Goal: Consume media (video, audio): Watch videos, listen to music or podcasts

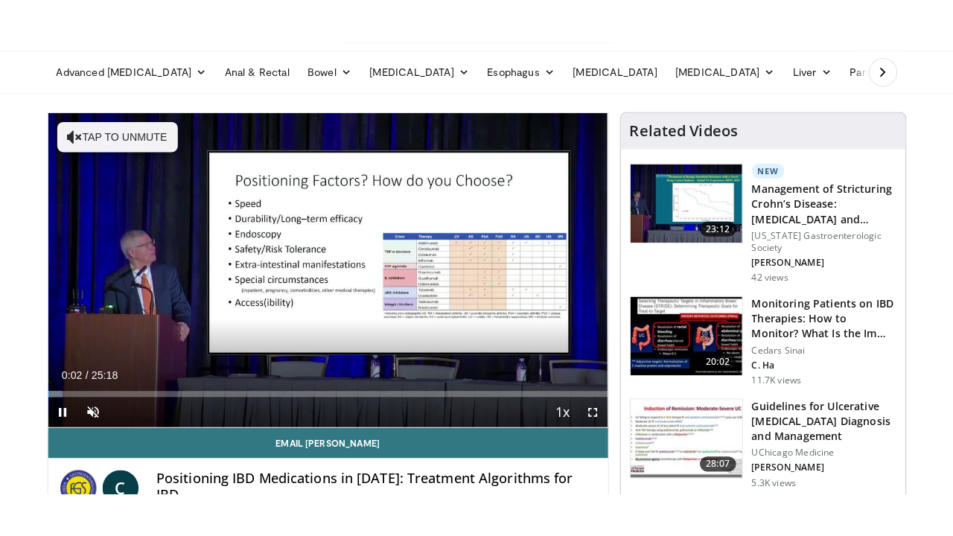
scroll to position [57, 0]
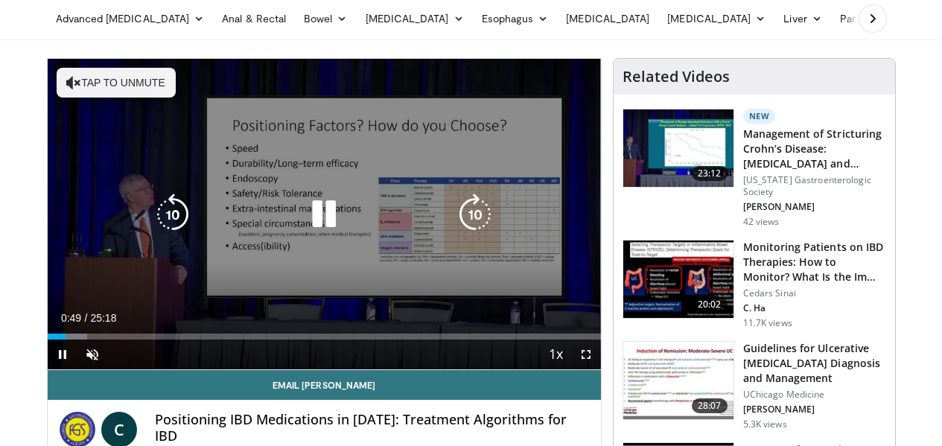
click at [315, 229] on icon "Video Player" at bounding box center [324, 215] width 42 height 42
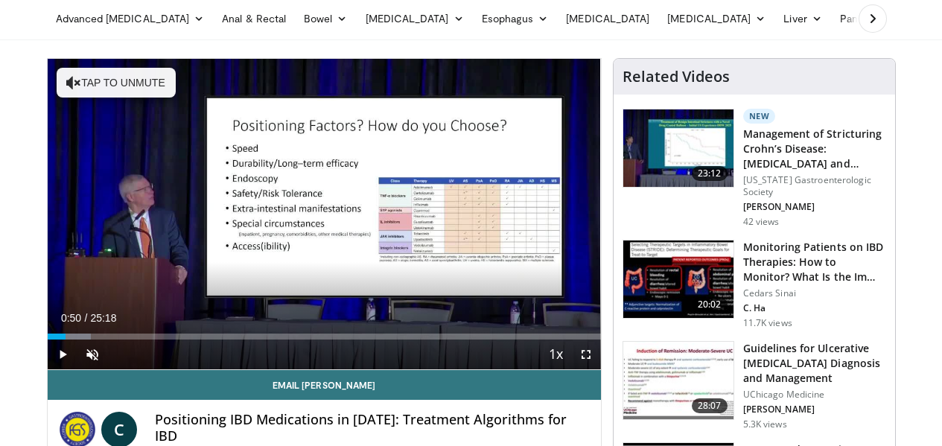
click at [315, 229] on div "10 seconds Tap to unmute" at bounding box center [324, 214] width 553 height 310
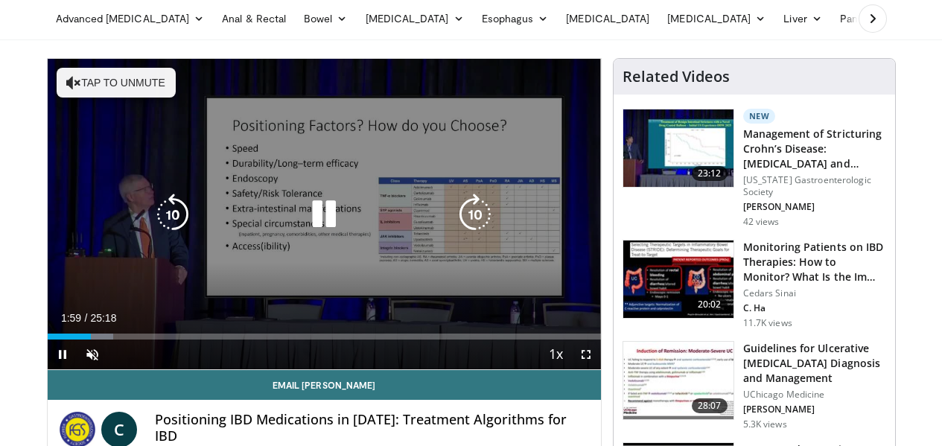
click at [313, 228] on icon "Video Player" at bounding box center [324, 215] width 42 height 42
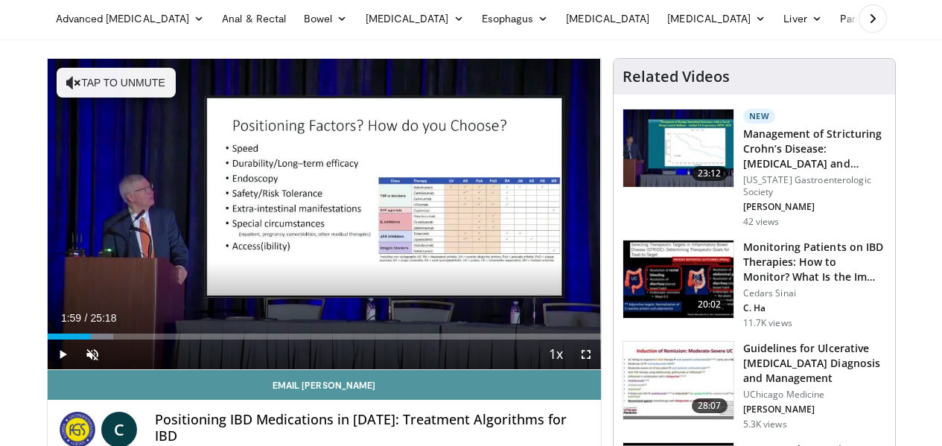
click at [66, 400] on link "Email [PERSON_NAME]" at bounding box center [324, 385] width 553 height 30
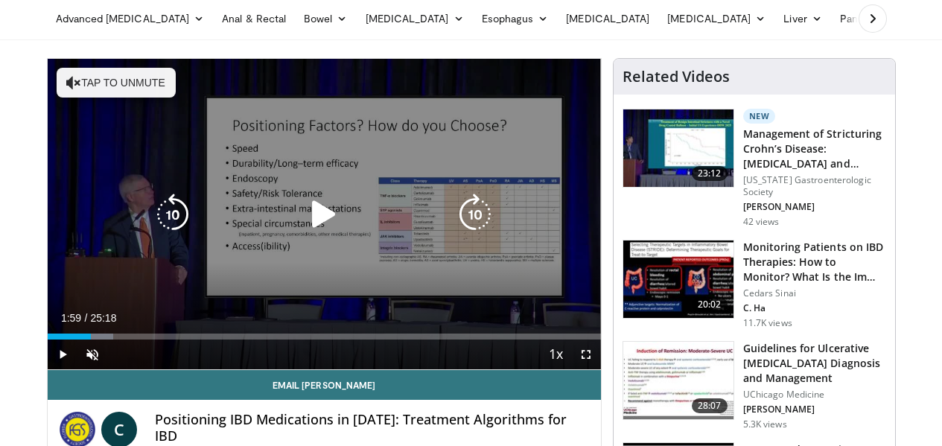
click at [101, 297] on div "10 seconds Tap to unmute" at bounding box center [324, 214] width 553 height 310
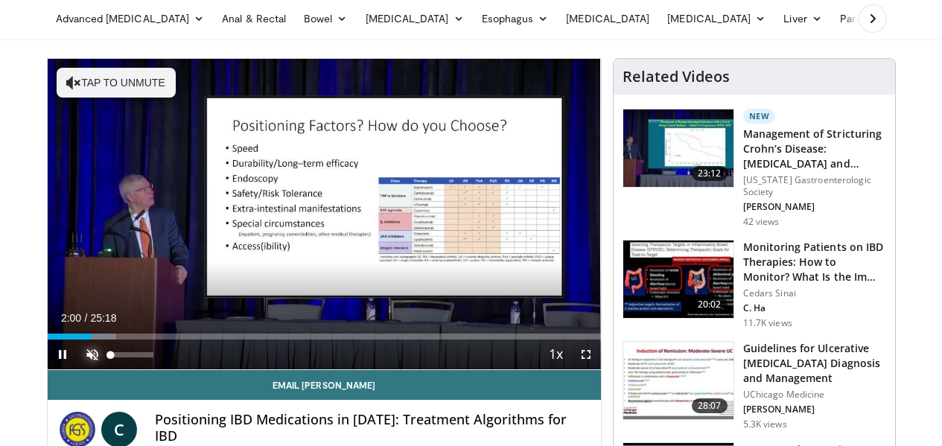
click at [77, 369] on span "Video Player" at bounding box center [92, 354] width 30 height 30
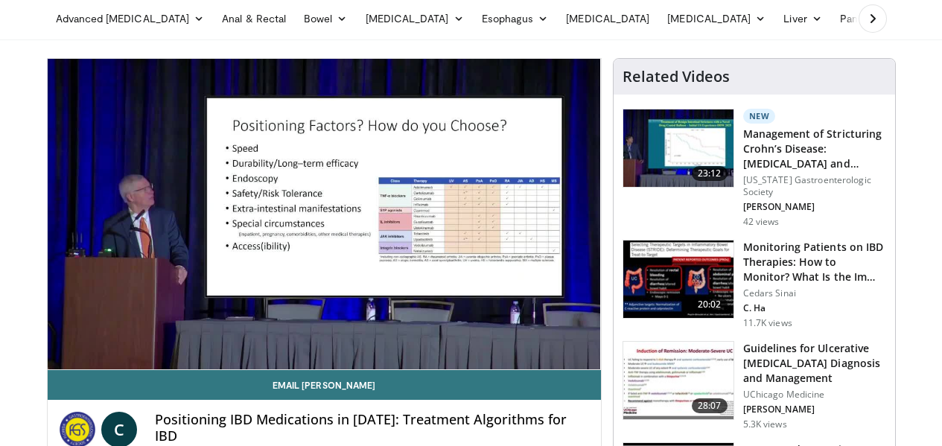
click at [601, 370] on video-js "**********" at bounding box center [324, 214] width 553 height 311
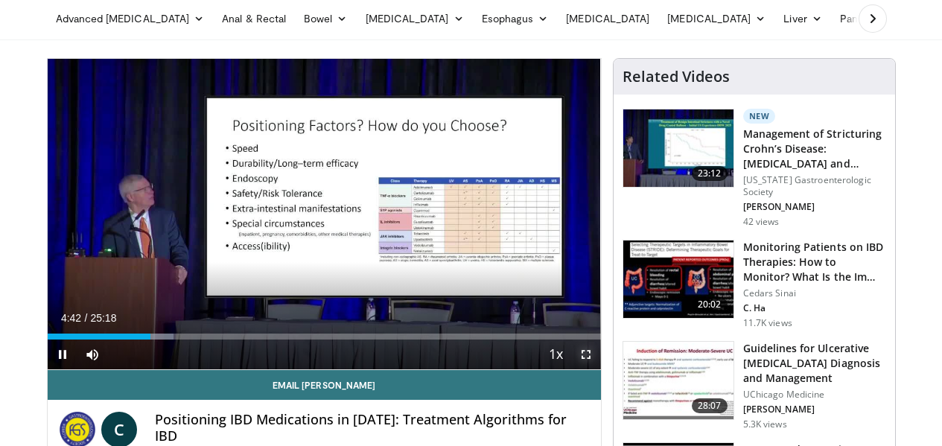
click at [598, 369] on span "Video Player" at bounding box center [586, 354] width 30 height 30
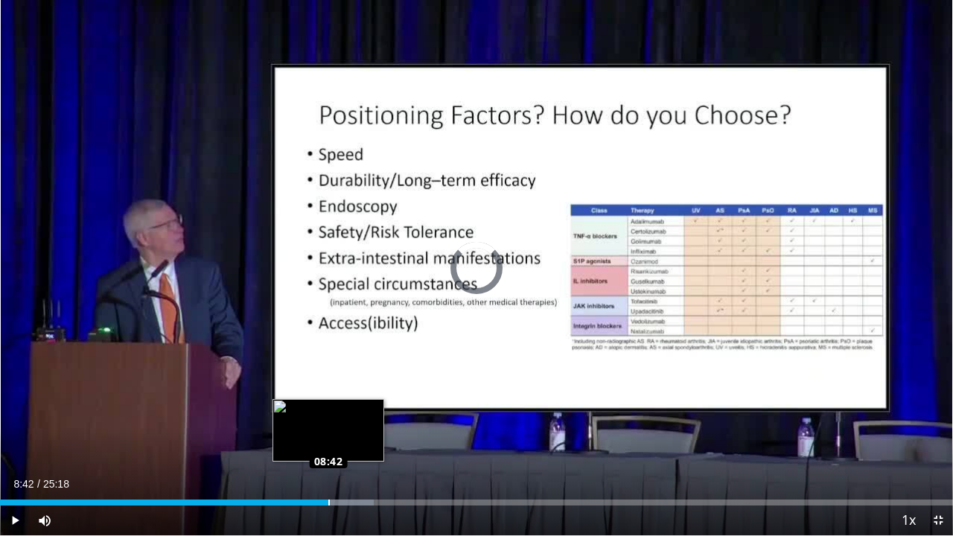
click at [328, 445] on div "Loaded : 39.21% 08:42 08:42" at bounding box center [476, 502] width 953 height 6
drag, startPoint x: 328, startPoint y: 504, endPoint x: 311, endPoint y: 505, distance: 17.1
click at [311, 445] on video-js "**********" at bounding box center [476, 268] width 953 height 536
click at [351, 445] on div "Loaded : 39.21% 08:47 09:18" at bounding box center [476, 498] width 953 height 14
drag, startPoint x: 340, startPoint y: 500, endPoint x: 320, endPoint y: 502, distance: 20.2
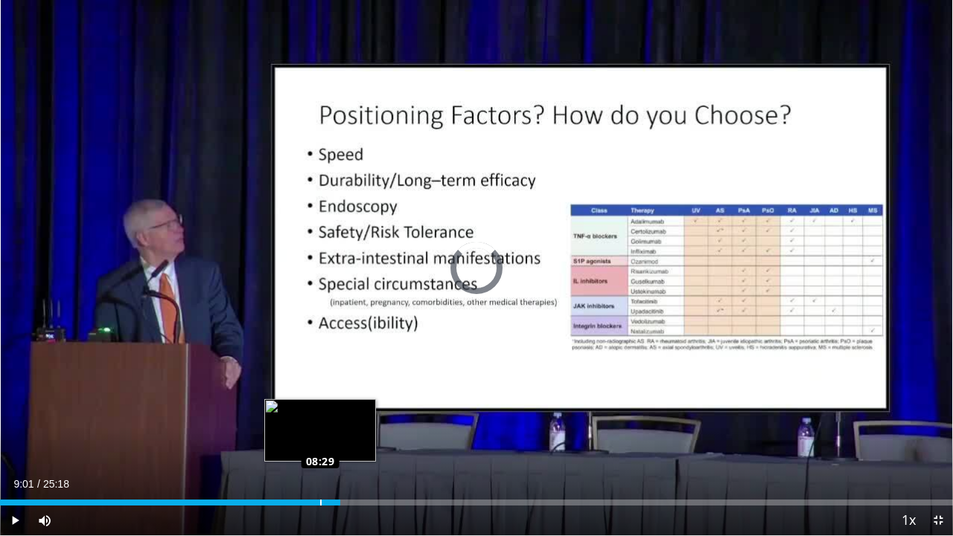
click at [320, 445] on div "Loaded : 34.26% 08:32 08:29" at bounding box center [476, 502] width 953 height 6
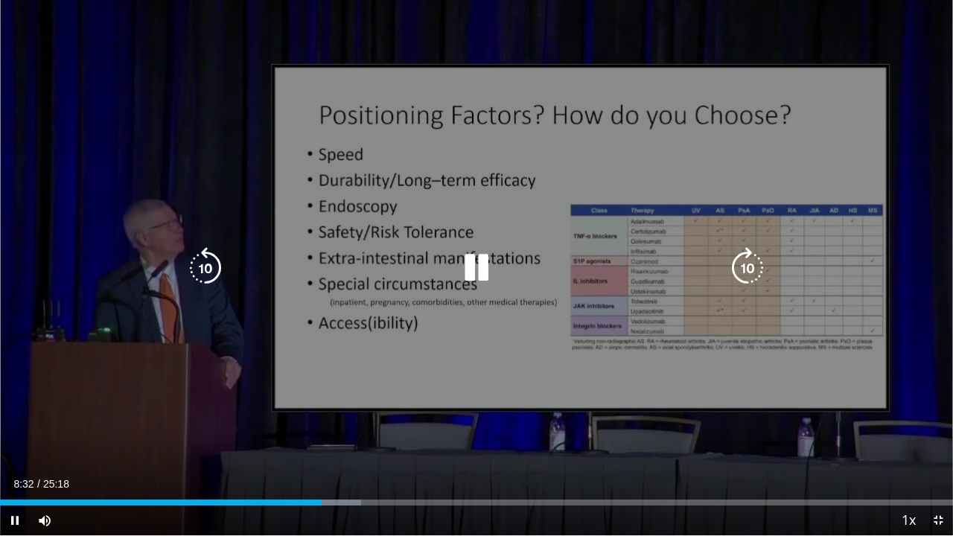
click at [480, 269] on icon "Video Player" at bounding box center [477, 268] width 42 height 42
click at [472, 275] on icon "Video Player" at bounding box center [477, 268] width 42 height 42
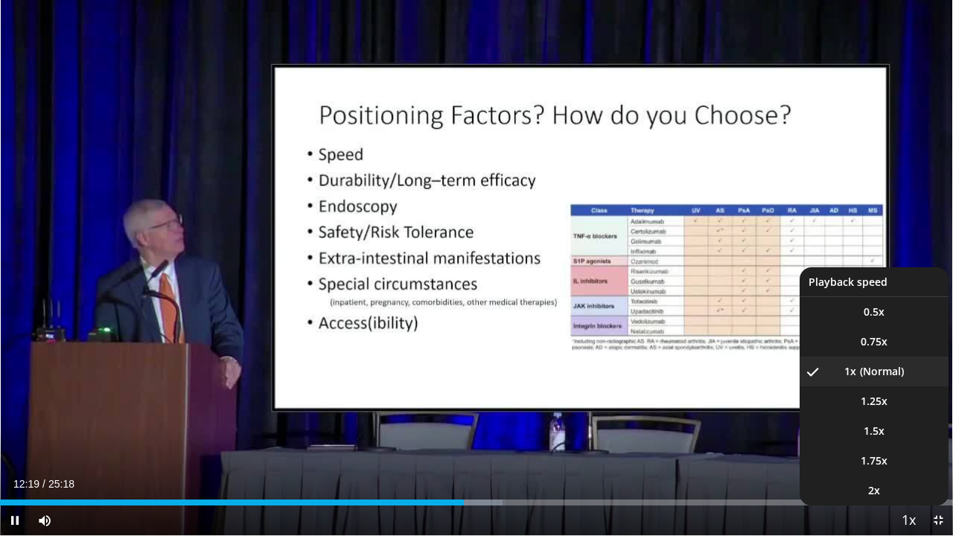
click at [911, 445] on span "Video Player" at bounding box center [908, 521] width 21 height 30
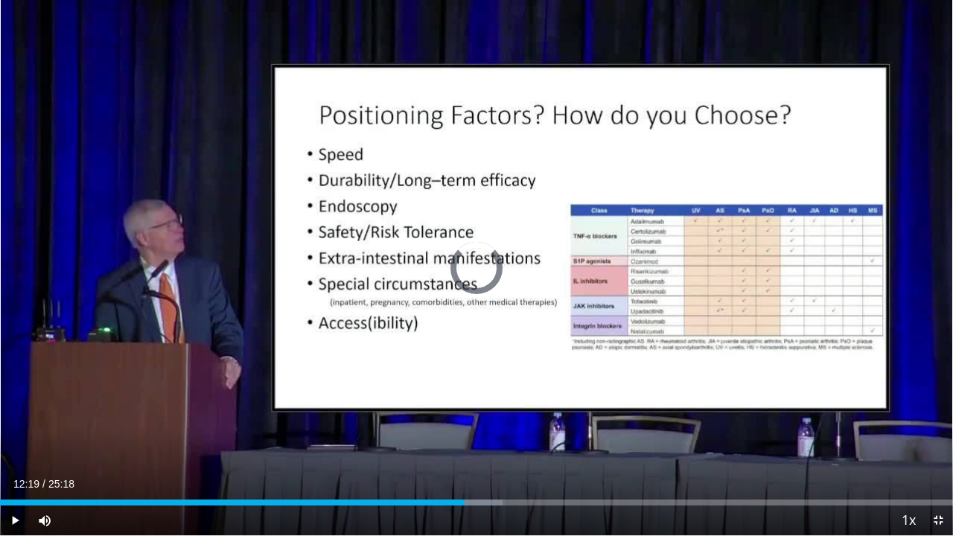
click at [880, 445] on div "Loaded : 52.70% 12:20 22:09" at bounding box center [476, 502] width 953 height 6
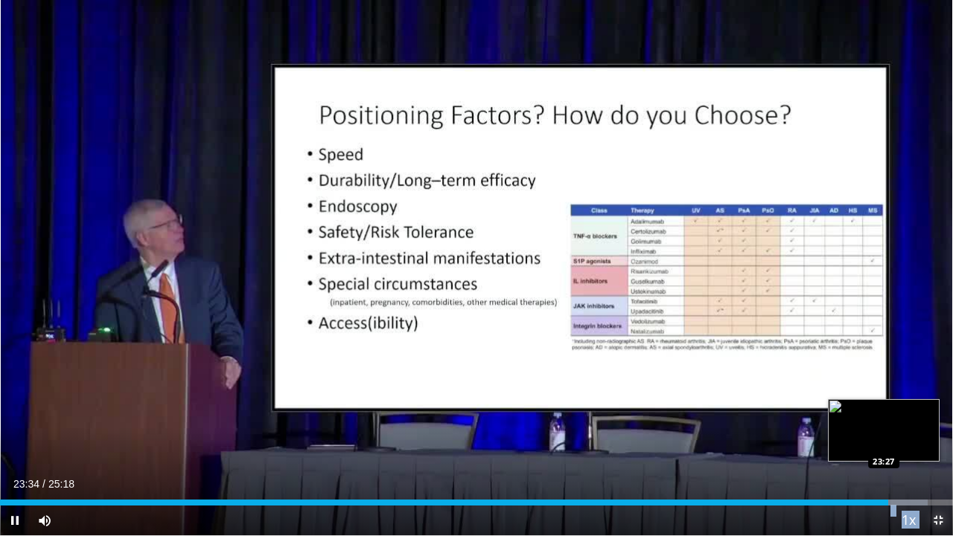
drag, startPoint x: 952, startPoint y: 520, endPoint x: 884, endPoint y: 501, distance: 71.2
click at [884, 445] on div "Current Time 23:34 / Duration 25:18 Pause Skip Backward Skip Forward Mute 100% …" at bounding box center [476, 520] width 953 height 30
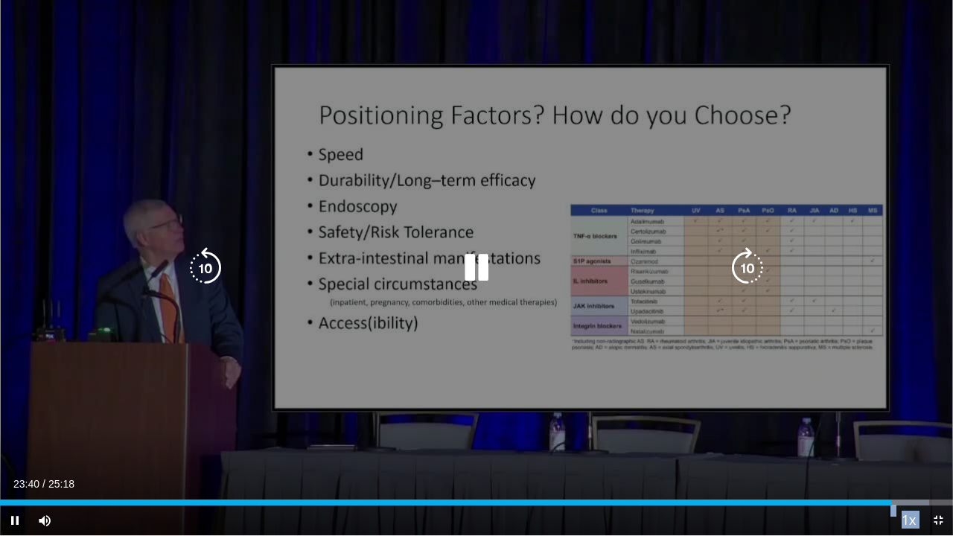
click at [707, 445] on div "10 seconds Tap to unmute" at bounding box center [476, 267] width 953 height 535
click at [476, 258] on icon "Video Player" at bounding box center [477, 268] width 42 height 42
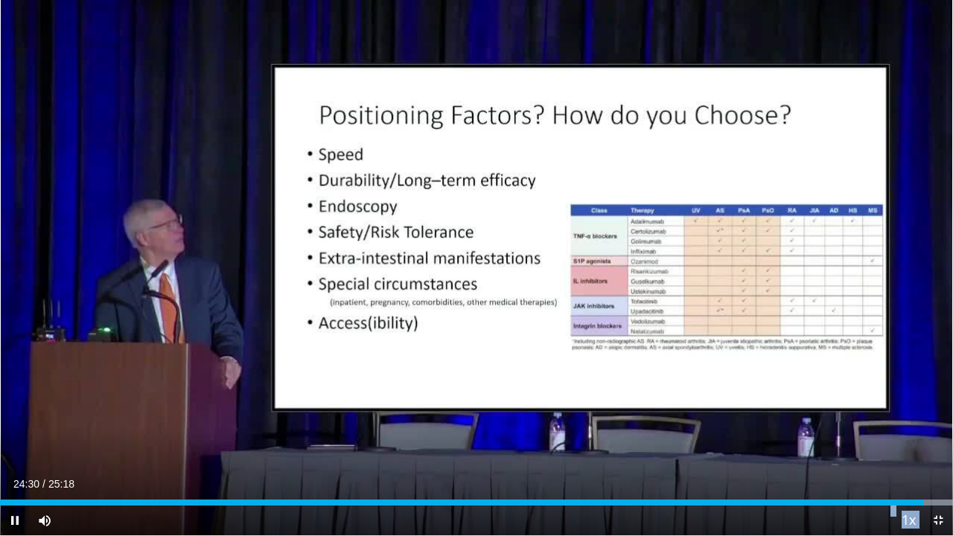
drag, startPoint x: 922, startPoint y: 505, endPoint x: 840, endPoint y: 513, distance: 83.0
click at [840, 445] on div "Current Time 24:30 / Duration 25:18 Pause Skip Backward Skip Forward Mute 100% …" at bounding box center [476, 520] width 953 height 30
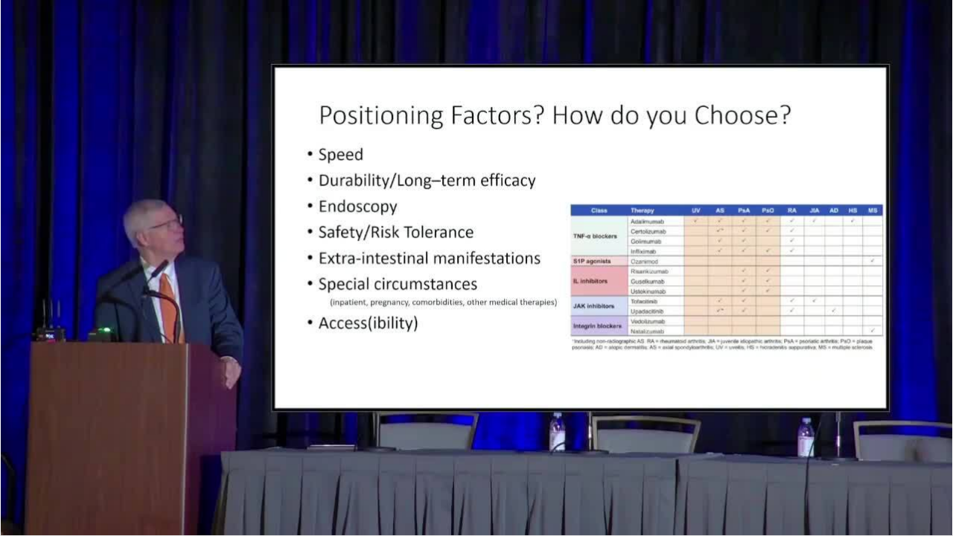
click at [735, 445] on video-js "**********" at bounding box center [476, 268] width 953 height 536
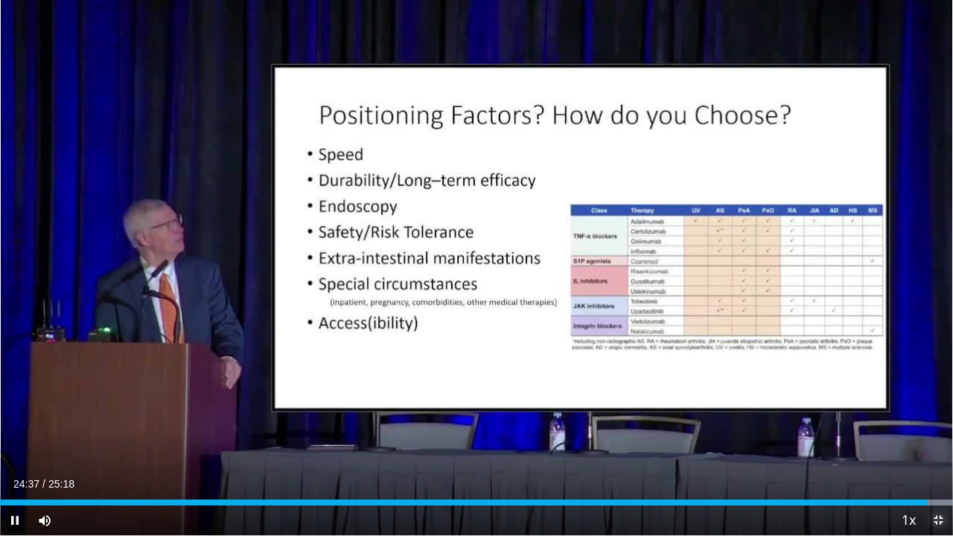
click at [938, 445] on span "Video Player" at bounding box center [938, 520] width 30 height 30
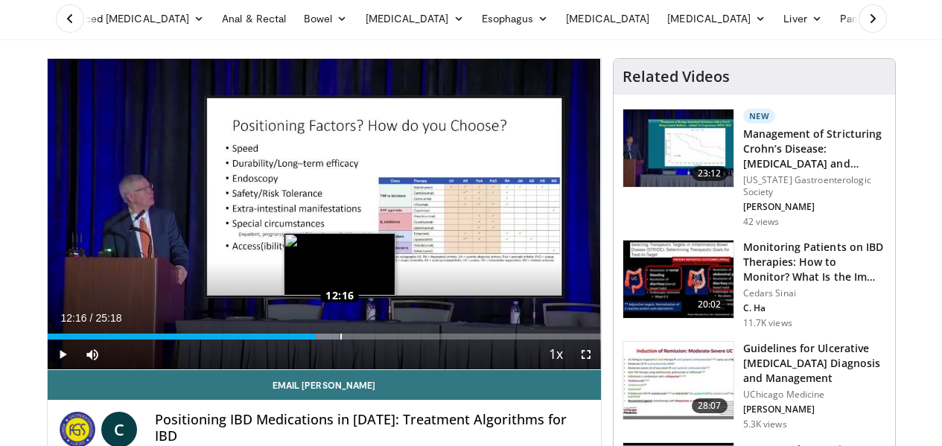
drag, startPoint x: 598, startPoint y: 365, endPoint x: 302, endPoint y: 357, distance: 295.6
click at [302, 339] on div "Loaded : 52.70% 12:16 12:16" at bounding box center [324, 332] width 553 height 14
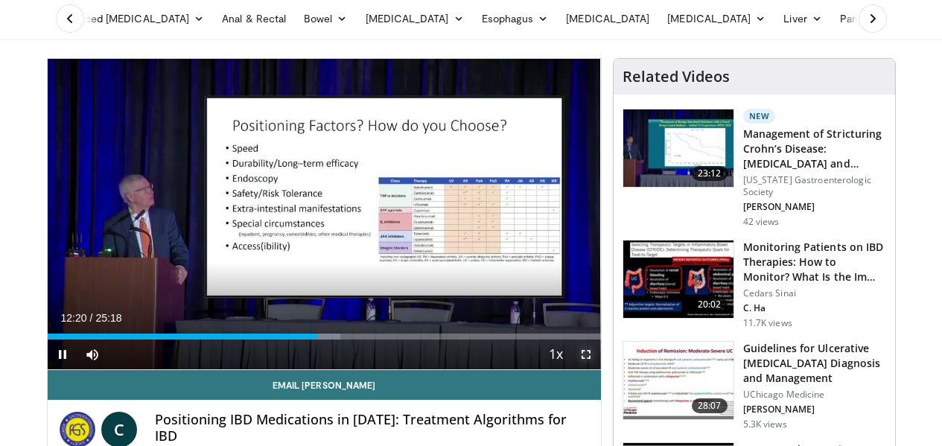
click at [596, 369] on span "Video Player" at bounding box center [586, 354] width 30 height 30
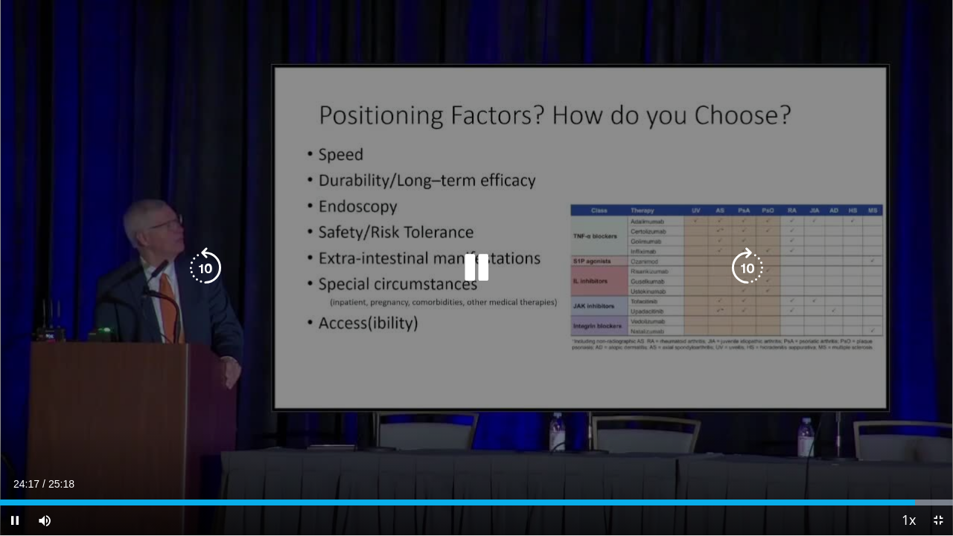
click at [476, 265] on icon "Video Player" at bounding box center [477, 268] width 42 height 42
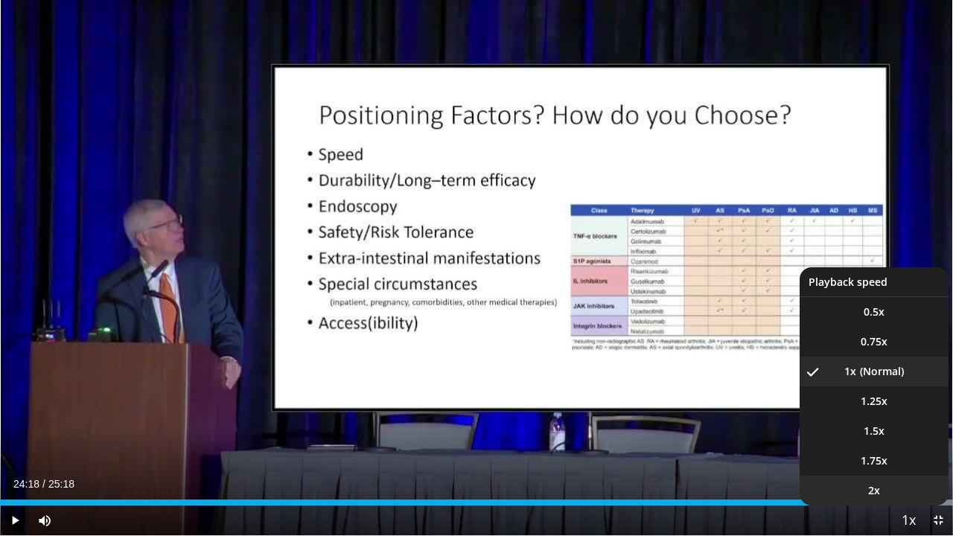
click at [913, 445] on li "2x" at bounding box center [873, 491] width 149 height 30
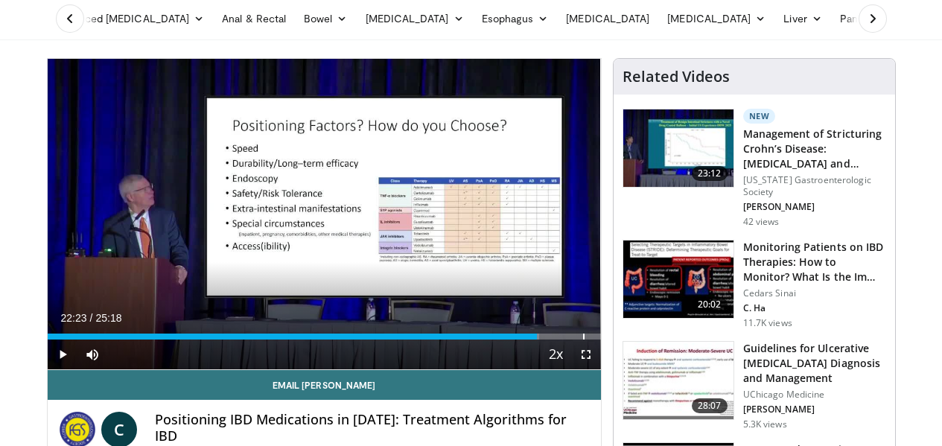
drag, startPoint x: 587, startPoint y: 365, endPoint x: 543, endPoint y: 368, distance: 44.0
click at [543, 368] on div "Current Time 22:23 / Duration 25:18 Play Skip Backward Skip Forward Mute 100% L…" at bounding box center [324, 354] width 553 height 30
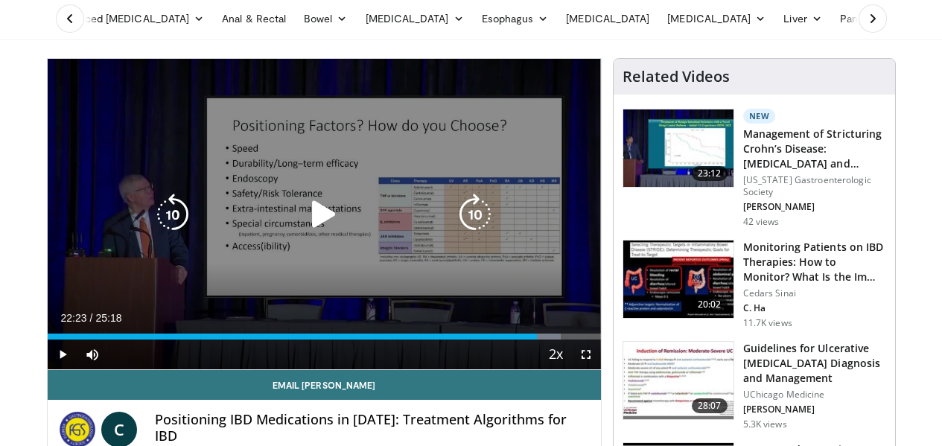
click at [404, 311] on div "10 seconds Tap to unmute" at bounding box center [324, 214] width 553 height 310
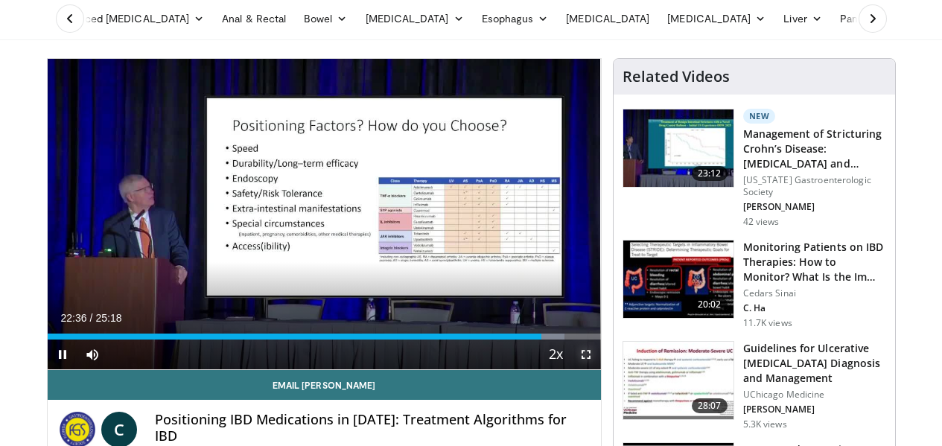
click at [599, 369] on span "Video Player" at bounding box center [586, 354] width 30 height 30
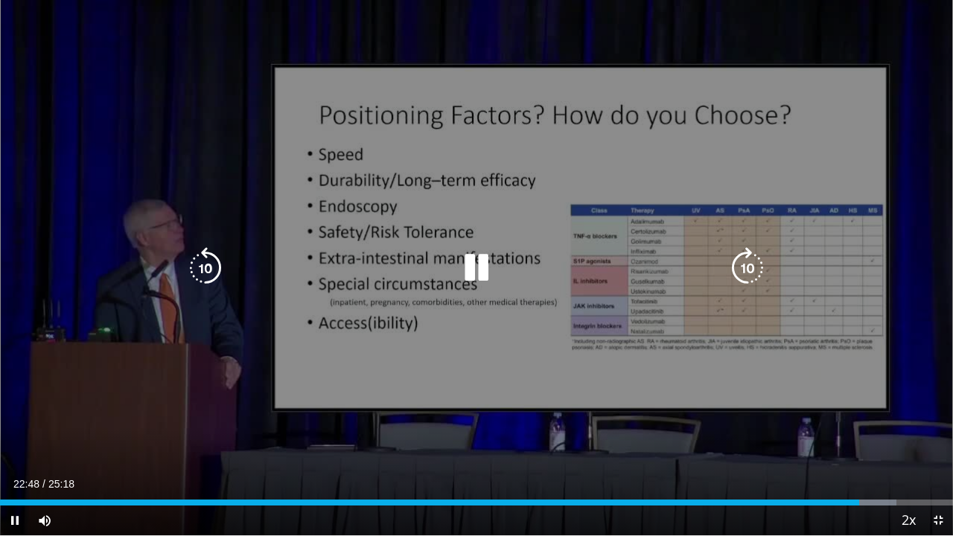
click at [484, 288] on icon "Video Player" at bounding box center [477, 268] width 42 height 42
drag, startPoint x: 484, startPoint y: 288, endPoint x: 478, endPoint y: 265, distance: 23.8
click at [478, 265] on icon "Video Player" at bounding box center [477, 268] width 42 height 42
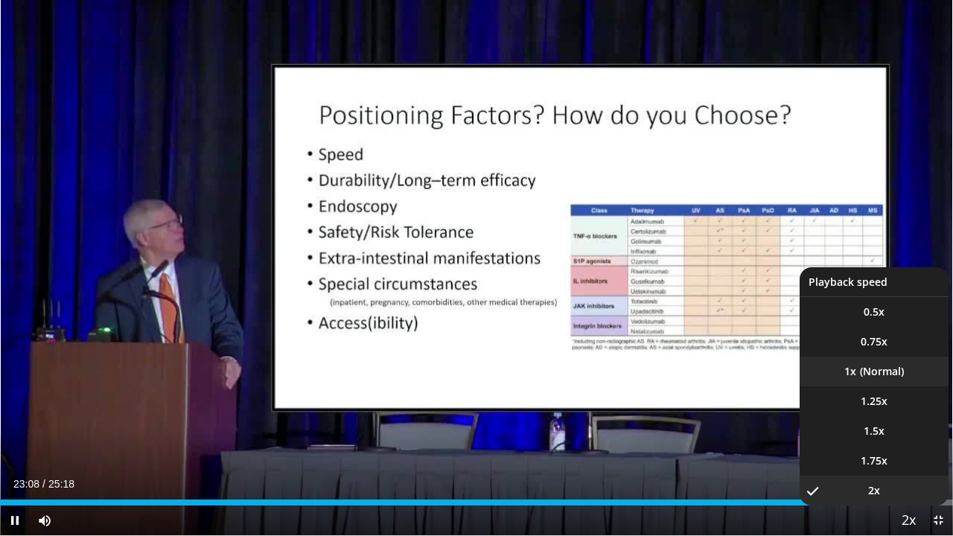
click at [898, 368] on li "1x" at bounding box center [873, 372] width 149 height 30
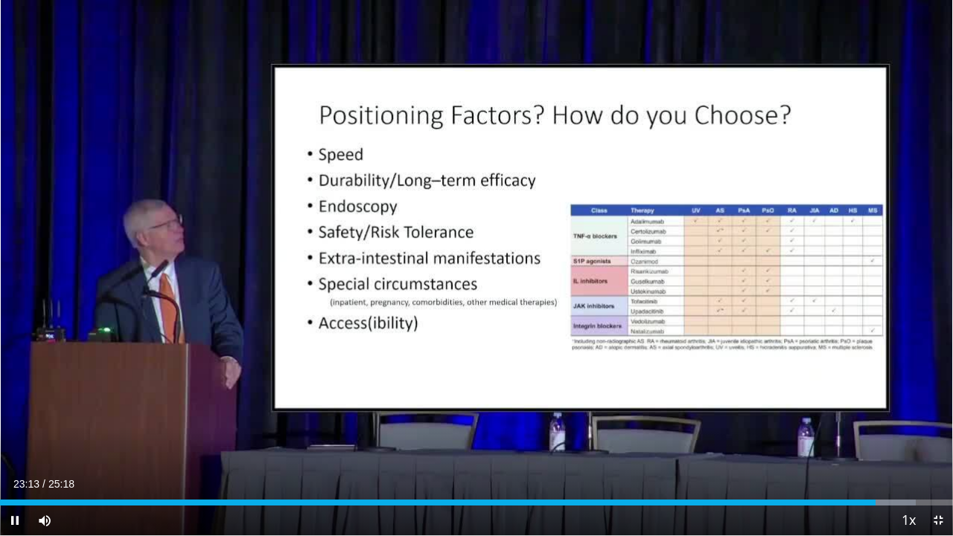
click at [697, 445] on div "Current Time 23:13 / Duration 25:18" at bounding box center [476, 483] width 953 height 13
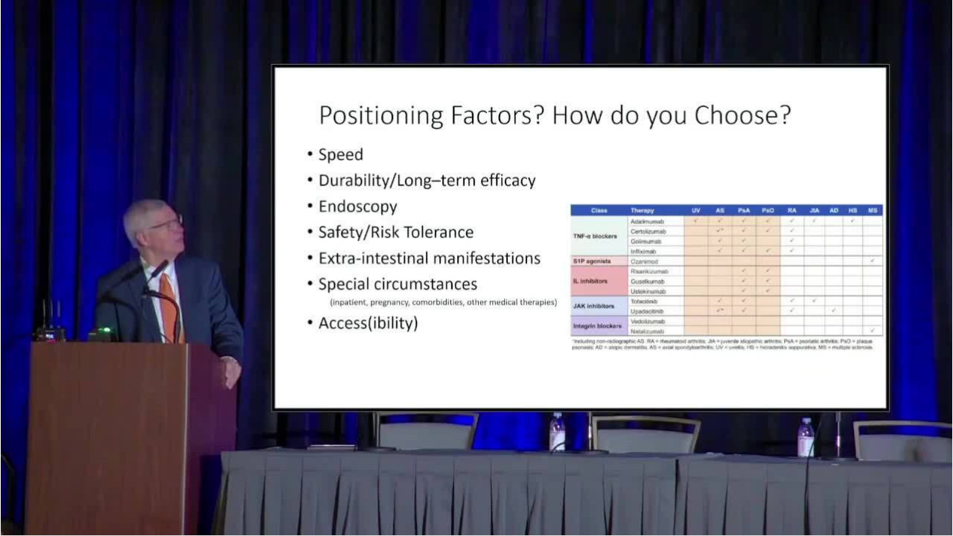
click at [697, 445] on div "10 seconds Tap to unmute" at bounding box center [476, 267] width 953 height 535
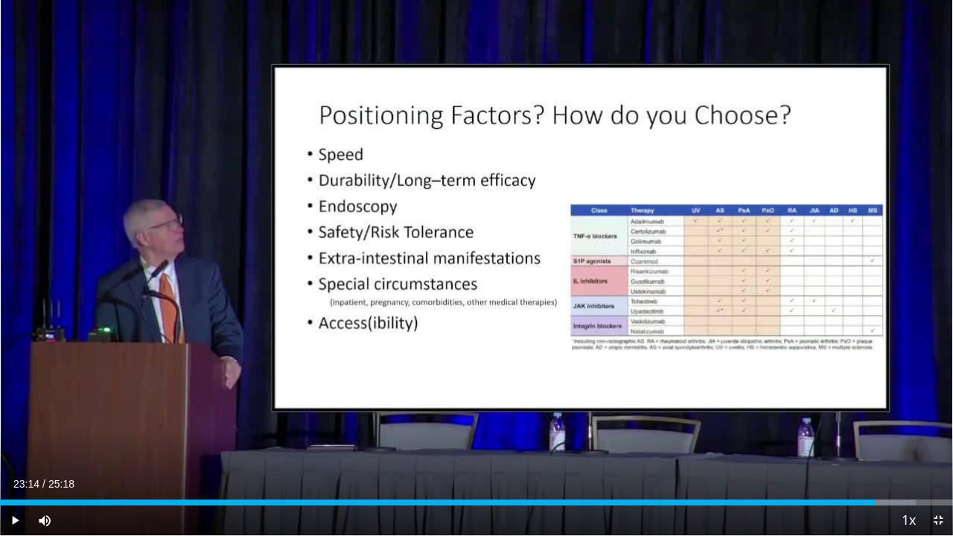
drag, startPoint x: 657, startPoint y: 493, endPoint x: 528, endPoint y: 374, distance: 175.4
click at [528, 374] on div "10 seconds Tap to unmute" at bounding box center [476, 267] width 953 height 535
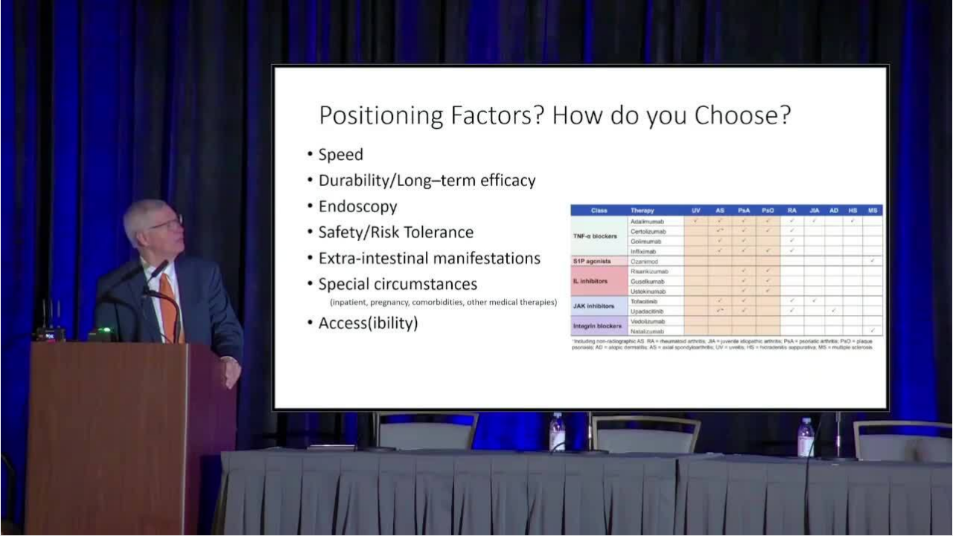
click at [442, 328] on div "10 seconds Tap to unmute" at bounding box center [476, 267] width 953 height 535
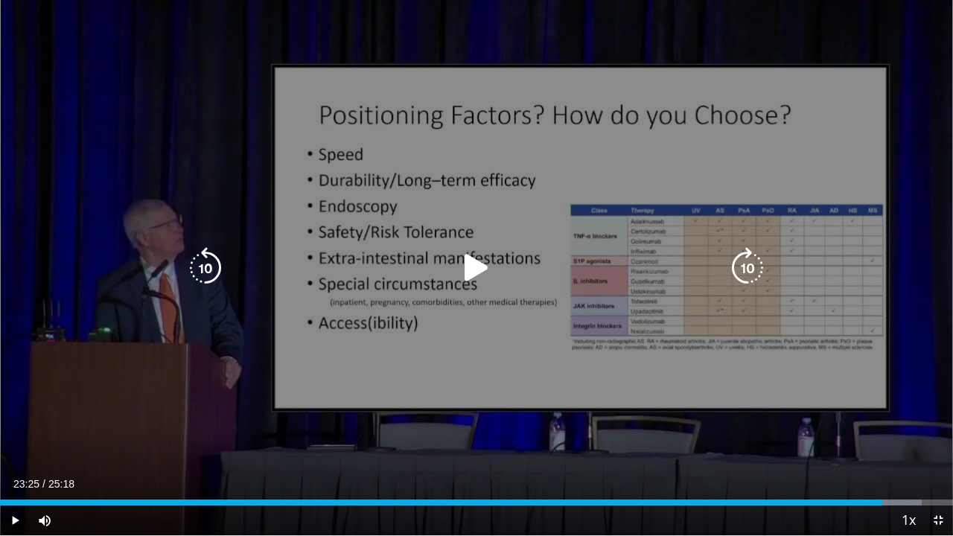
click at [479, 264] on icon "Video Player" at bounding box center [477, 268] width 42 height 42
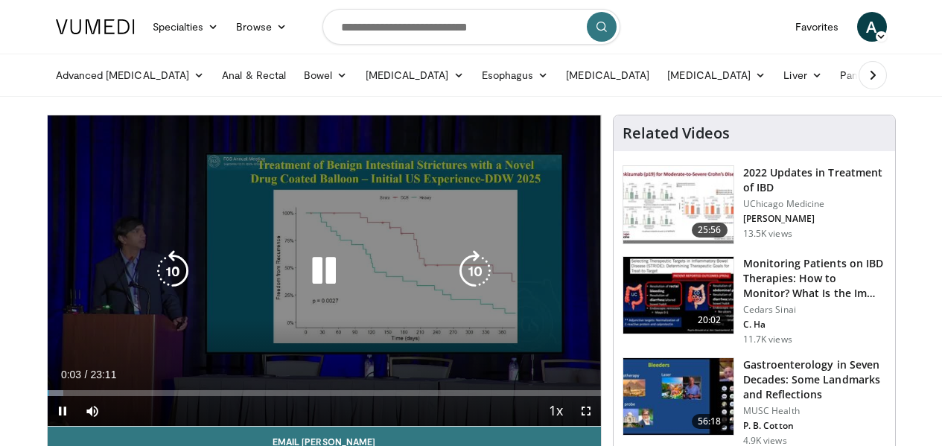
click at [314, 286] on icon "Video Player" at bounding box center [324, 271] width 42 height 42
